Goal: Obtain resource: Obtain resource

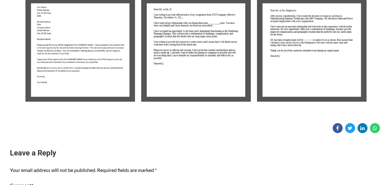
scroll to position [127, 0]
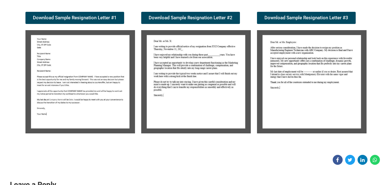
click at [78, 84] on img at bounding box center [80, 81] width 110 height 103
click at [77, 84] on img at bounding box center [80, 81] width 110 height 103
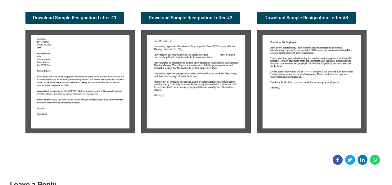
click at [77, 84] on img at bounding box center [80, 81] width 110 height 103
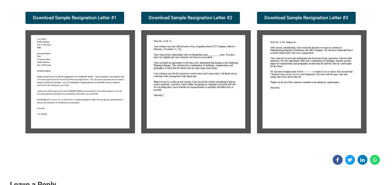
click at [77, 84] on img at bounding box center [80, 81] width 110 height 103
click at [76, 84] on img at bounding box center [80, 81] width 110 height 103
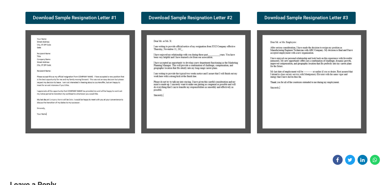
click at [76, 84] on img at bounding box center [80, 81] width 110 height 103
click at [106, 71] on img at bounding box center [80, 81] width 110 height 103
click at [106, 70] on img at bounding box center [80, 81] width 110 height 103
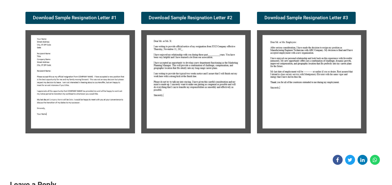
click at [106, 70] on img at bounding box center [80, 81] width 110 height 103
click at [65, 68] on img at bounding box center [80, 81] width 110 height 103
click at [75, 53] on img at bounding box center [80, 81] width 110 height 103
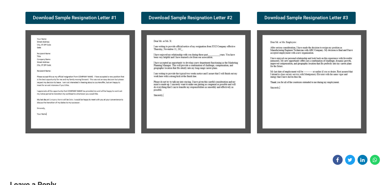
click at [108, 45] on img at bounding box center [80, 81] width 110 height 103
click at [108, 43] on img at bounding box center [80, 81] width 110 height 103
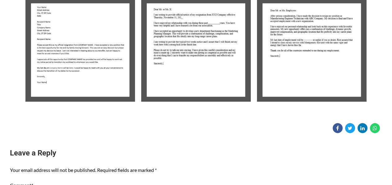
click at [80, 62] on img at bounding box center [80, 49] width 110 height 103
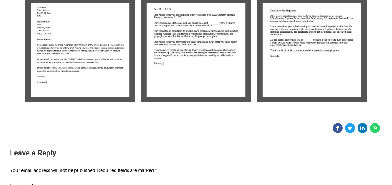
click at [80, 62] on img at bounding box center [80, 49] width 110 height 103
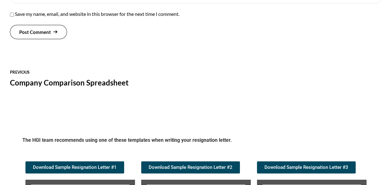
scroll to position [643, 0]
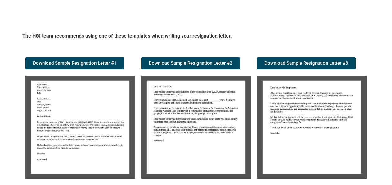
click at [83, 111] on img at bounding box center [80, 126] width 110 height 103
click at [84, 111] on img at bounding box center [80, 126] width 110 height 103
drag, startPoint x: 84, startPoint y: 111, endPoint x: 84, endPoint y: 66, distance: 44.7
click at [85, 108] on img at bounding box center [80, 126] width 110 height 103
